Goal: Information Seeking & Learning: Learn about a topic

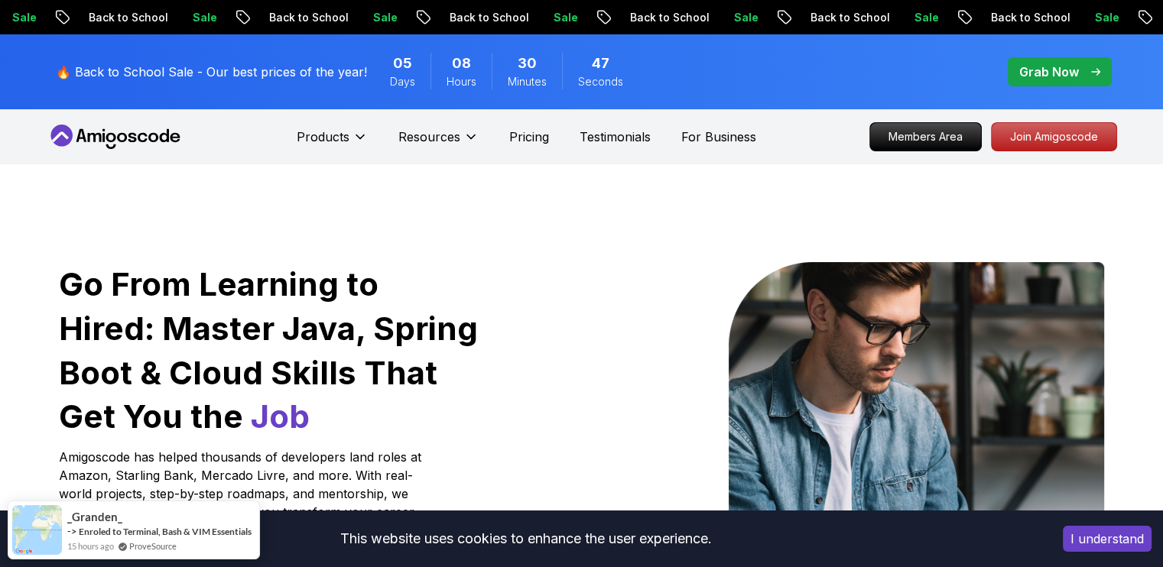
click at [784, 21] on p "Back to School" at bounding box center [836, 17] width 104 height 15
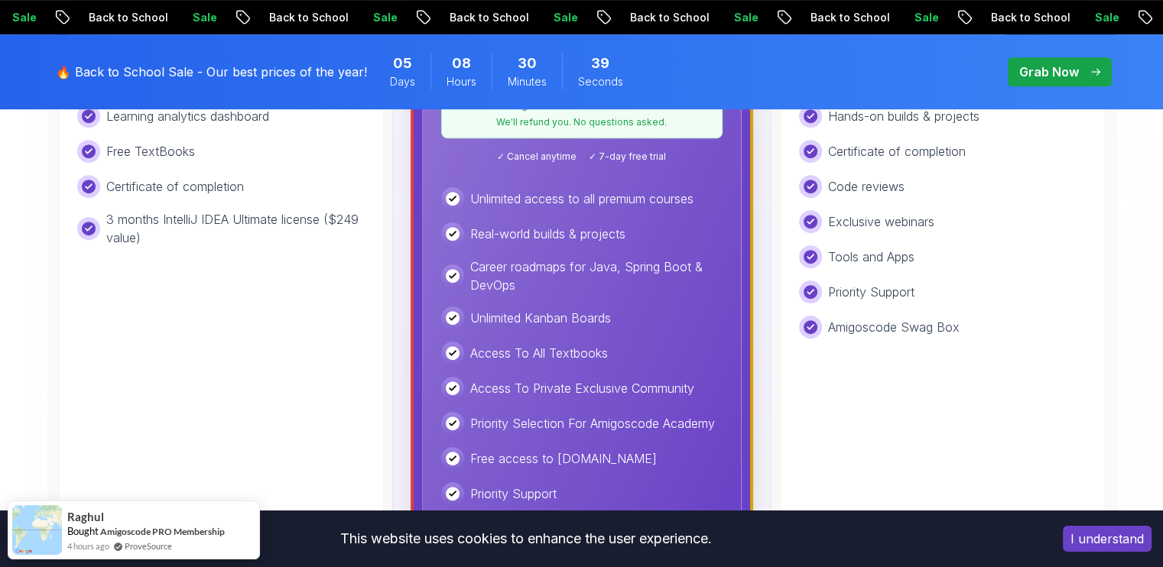
scroll to position [956, 0]
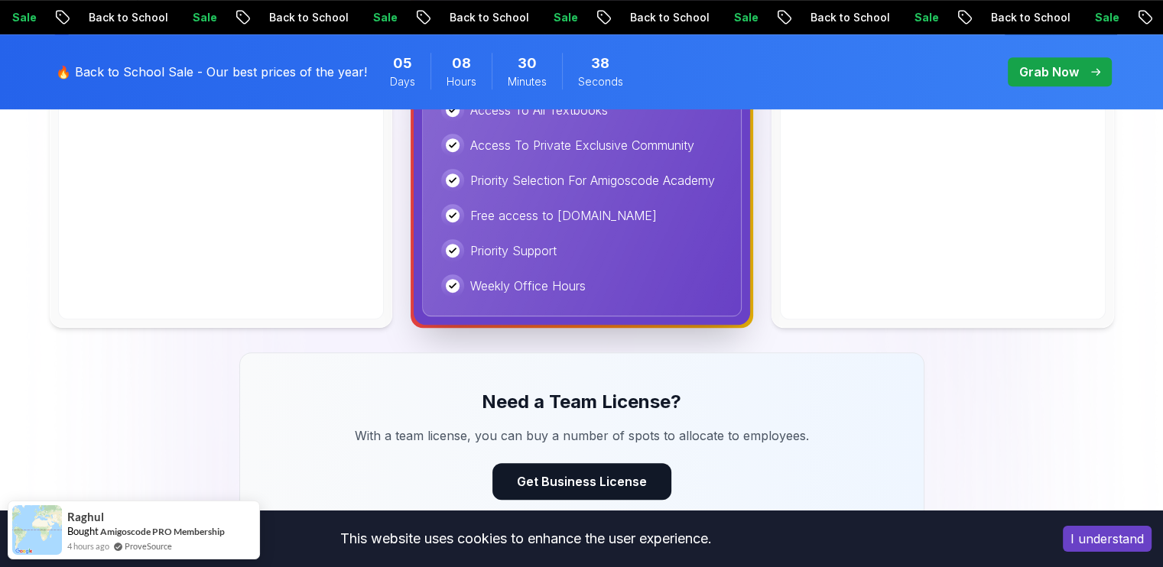
click at [518, 68] on span "30" at bounding box center [527, 63] width 19 height 21
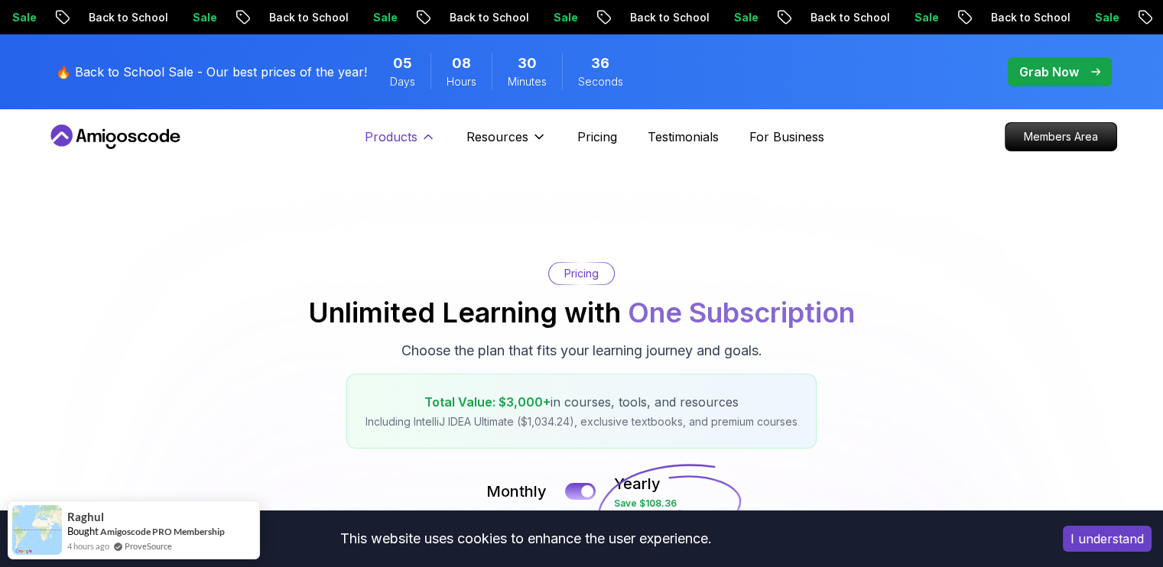
click at [421, 134] on icon at bounding box center [427, 136] width 15 height 15
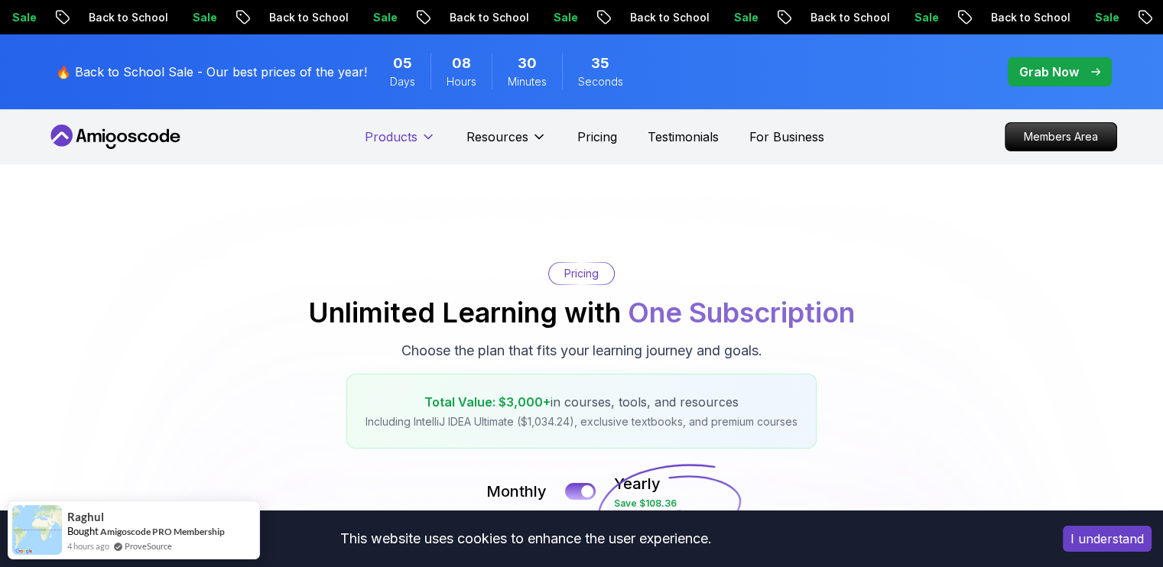
click at [421, 134] on icon at bounding box center [427, 136] width 15 height 15
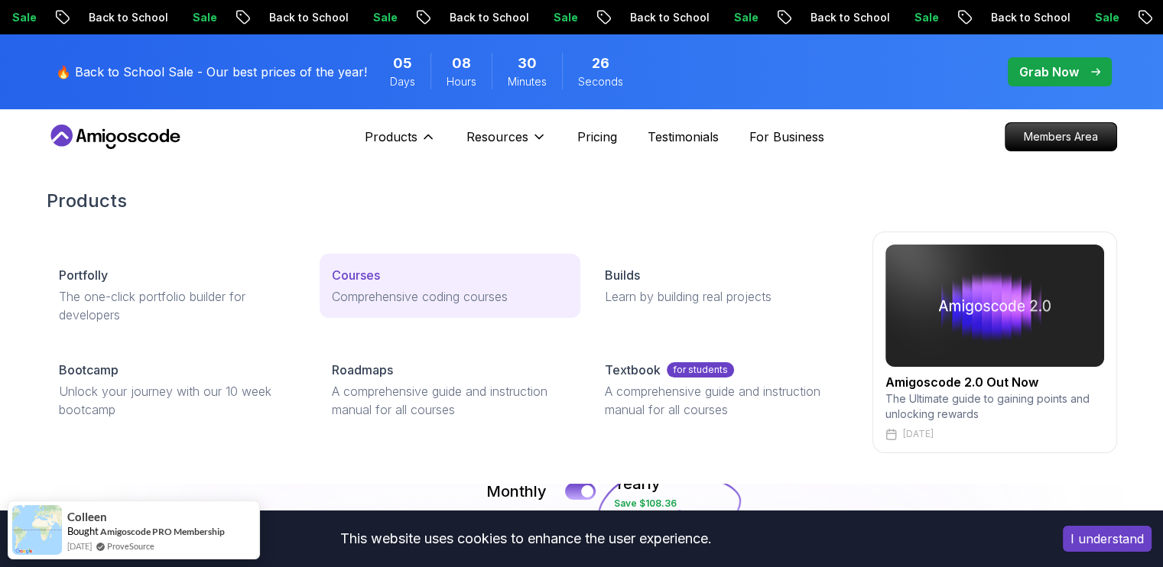
click at [410, 265] on link "Courses Comprehensive coding courses" at bounding box center [450, 286] width 261 height 64
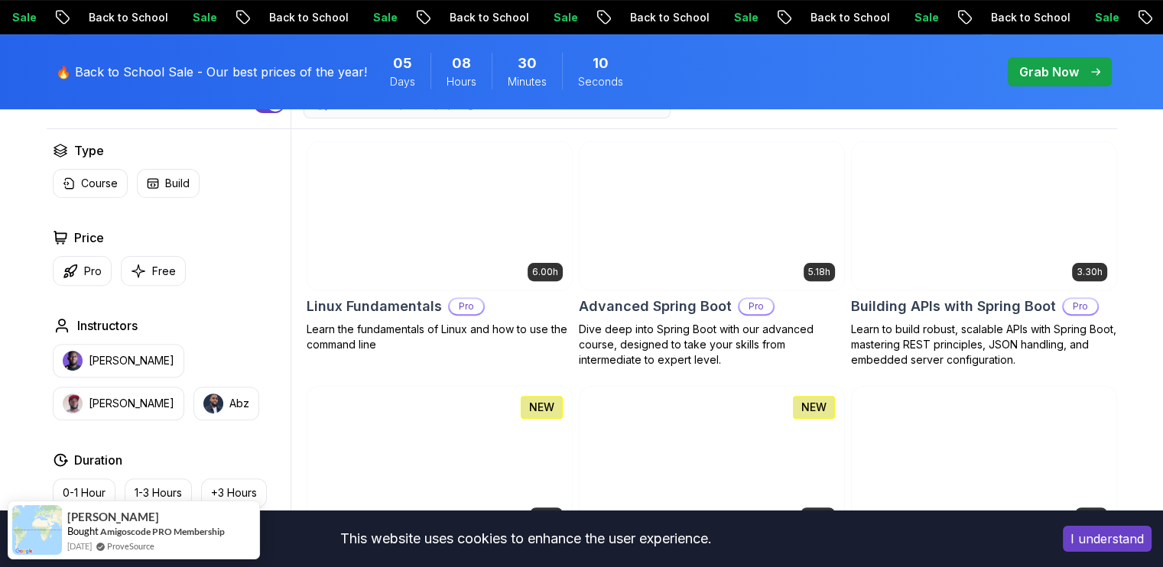
scroll to position [449, 0]
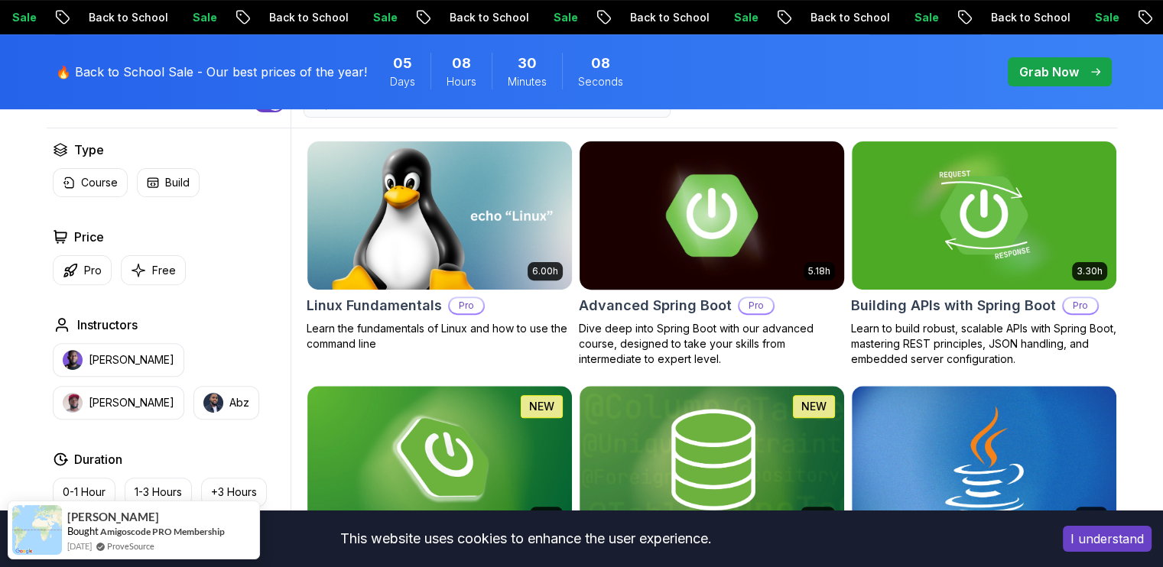
click at [651, 298] on h2 "Advanced Spring Boot" at bounding box center [655, 305] width 153 height 21
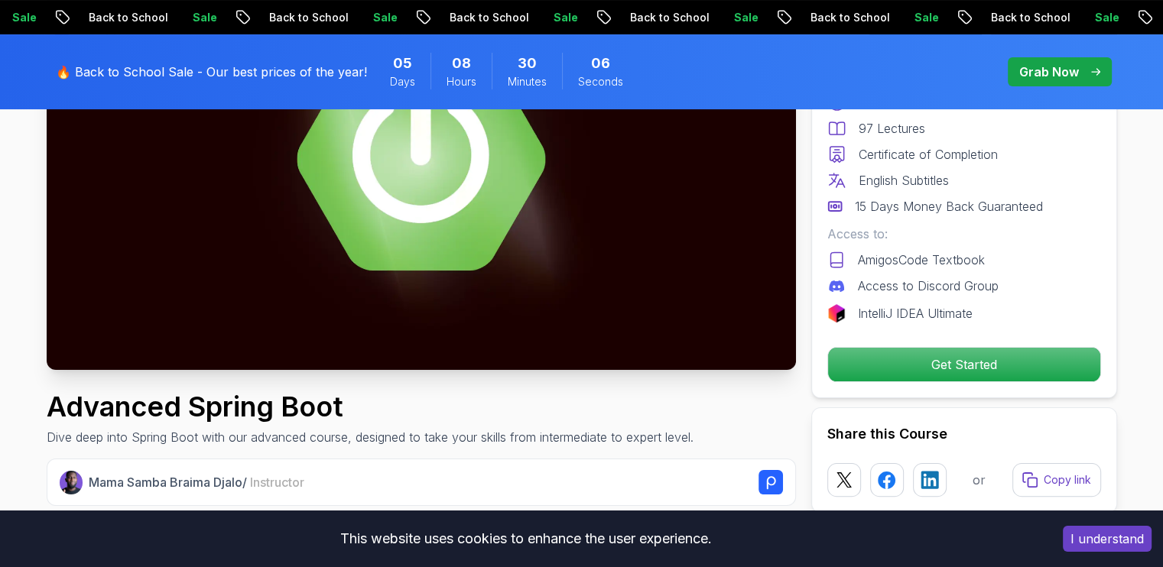
scroll to position [253, 0]
